Goal: Use online tool/utility: Use online tool/utility

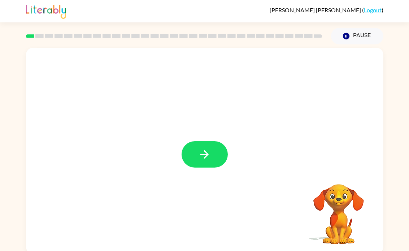
click at [206, 150] on icon "button" at bounding box center [204, 154] width 13 height 13
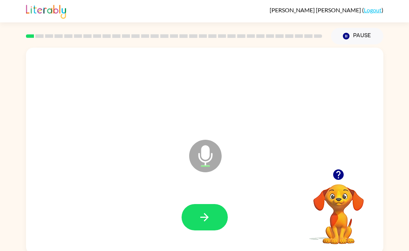
click at [211, 213] on button "button" at bounding box center [205, 217] width 46 height 26
click at [214, 218] on button "button" at bounding box center [205, 217] width 46 height 26
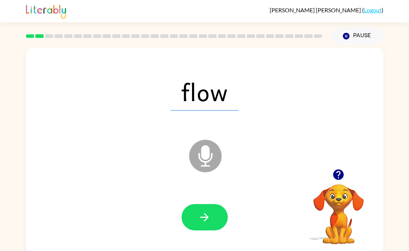
click at [221, 214] on button "button" at bounding box center [205, 217] width 46 height 26
click at [211, 216] on button "button" at bounding box center [205, 217] width 46 height 26
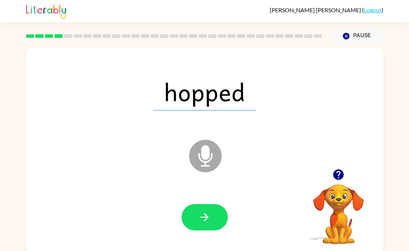
click at [208, 219] on icon "button" at bounding box center [204, 217] width 13 height 13
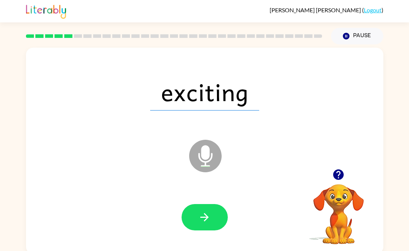
click at [211, 213] on button "button" at bounding box center [205, 217] width 46 height 26
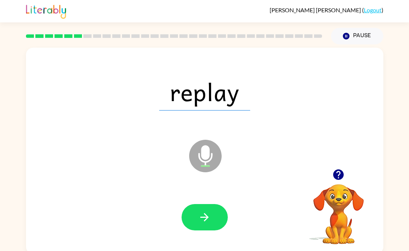
click at [207, 209] on button "button" at bounding box center [205, 217] width 46 height 26
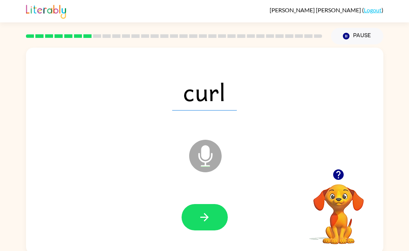
click at [207, 215] on icon "button" at bounding box center [204, 217] width 13 height 13
click at [208, 213] on icon "button" at bounding box center [204, 217] width 13 height 13
click at [219, 214] on button "button" at bounding box center [205, 217] width 46 height 26
click at [211, 214] on button "button" at bounding box center [205, 217] width 46 height 26
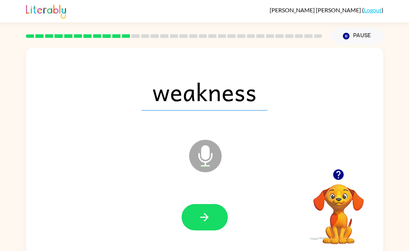
click at [211, 217] on button "button" at bounding box center [205, 217] width 46 height 26
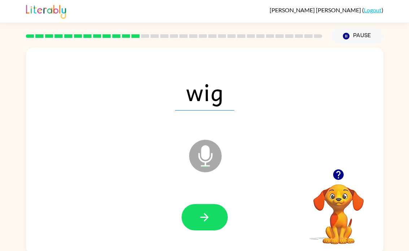
click at [205, 209] on button "button" at bounding box center [205, 217] width 46 height 26
click at [211, 211] on button "button" at bounding box center [205, 217] width 46 height 26
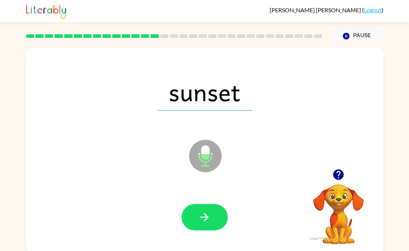
click at [211, 210] on button "button" at bounding box center [205, 217] width 46 height 26
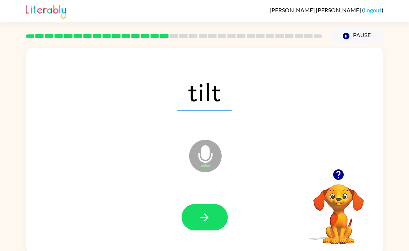
click at [214, 219] on button "button" at bounding box center [205, 217] width 46 height 26
click at [210, 219] on icon "button" at bounding box center [204, 217] width 13 height 13
click at [210, 218] on icon "button" at bounding box center [204, 217] width 13 height 13
click at [210, 215] on icon "button" at bounding box center [204, 217] width 13 height 13
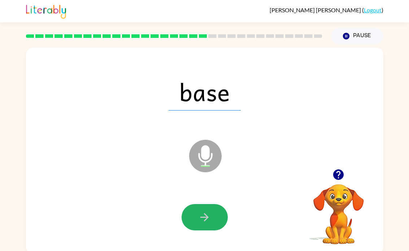
click at [212, 216] on button "button" at bounding box center [205, 217] width 46 height 26
click at [213, 210] on button "button" at bounding box center [205, 217] width 46 height 26
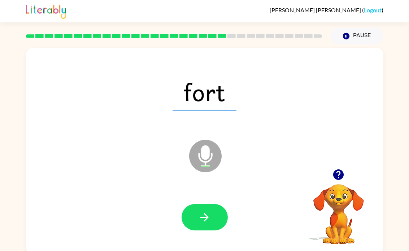
click at [210, 208] on button "button" at bounding box center [205, 217] width 46 height 26
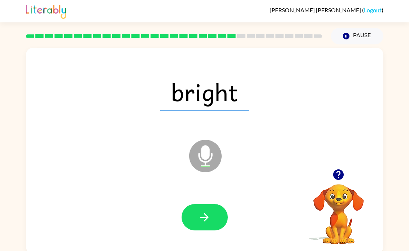
click at [211, 213] on button "button" at bounding box center [205, 217] width 46 height 26
click at [213, 220] on button "button" at bounding box center [205, 217] width 46 height 26
click at [208, 220] on icon "button" at bounding box center [204, 217] width 13 height 13
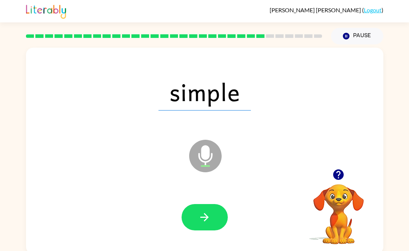
click at [218, 207] on button "button" at bounding box center [205, 217] width 46 height 26
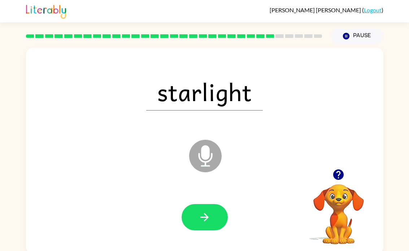
click at [210, 216] on icon "button" at bounding box center [204, 217] width 13 height 13
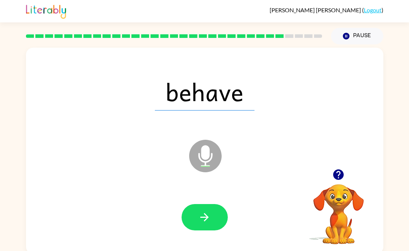
click at [212, 214] on button "button" at bounding box center [205, 217] width 46 height 26
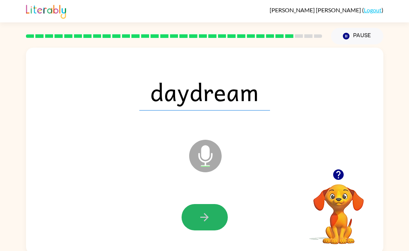
click at [216, 219] on button "button" at bounding box center [205, 217] width 46 height 26
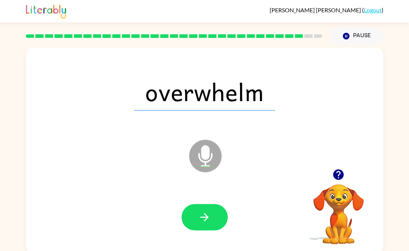
click at [218, 216] on button "button" at bounding box center [205, 217] width 46 height 26
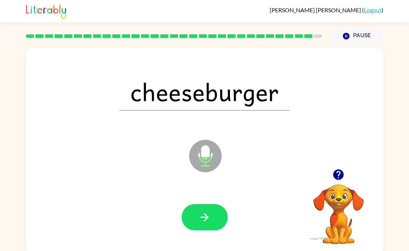
click at [209, 216] on icon "button" at bounding box center [204, 217] width 13 height 13
